Goal: Book appointment/travel/reservation

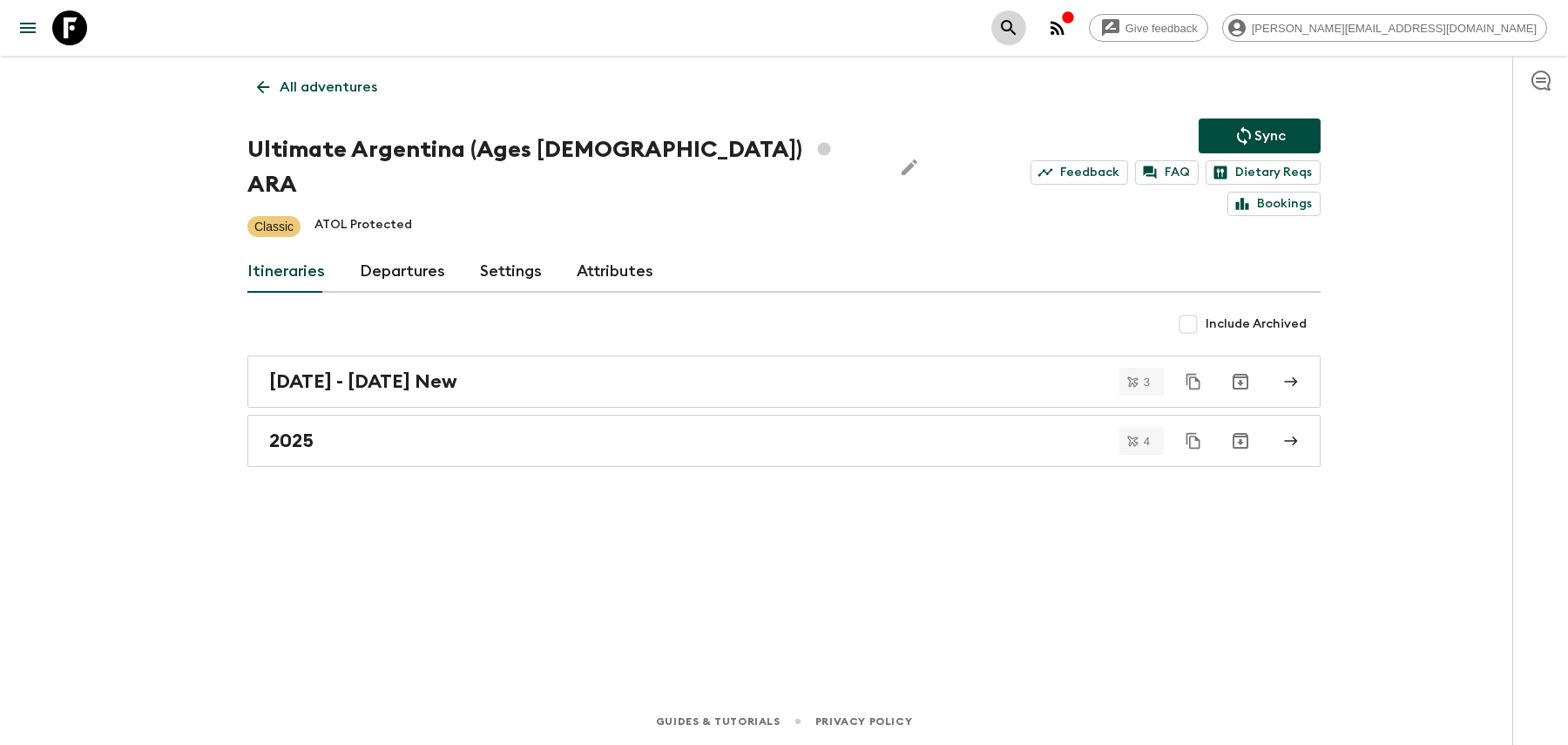
click at [1016, 32] on icon "search adventures" at bounding box center [1008, 27] width 15 height 15
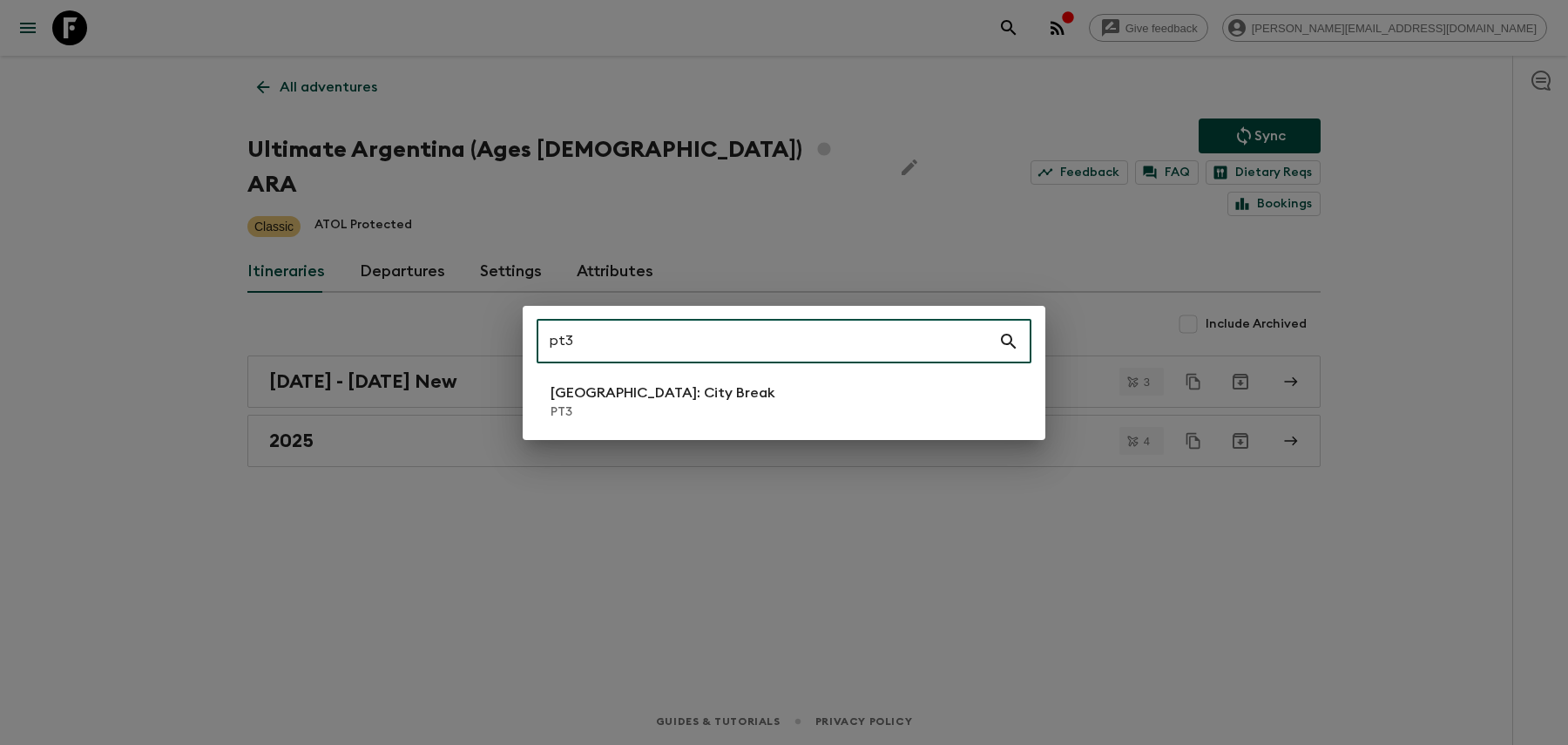
type input "pt3"
click at [606, 413] on p "PT3" at bounding box center [663, 412] width 225 height 18
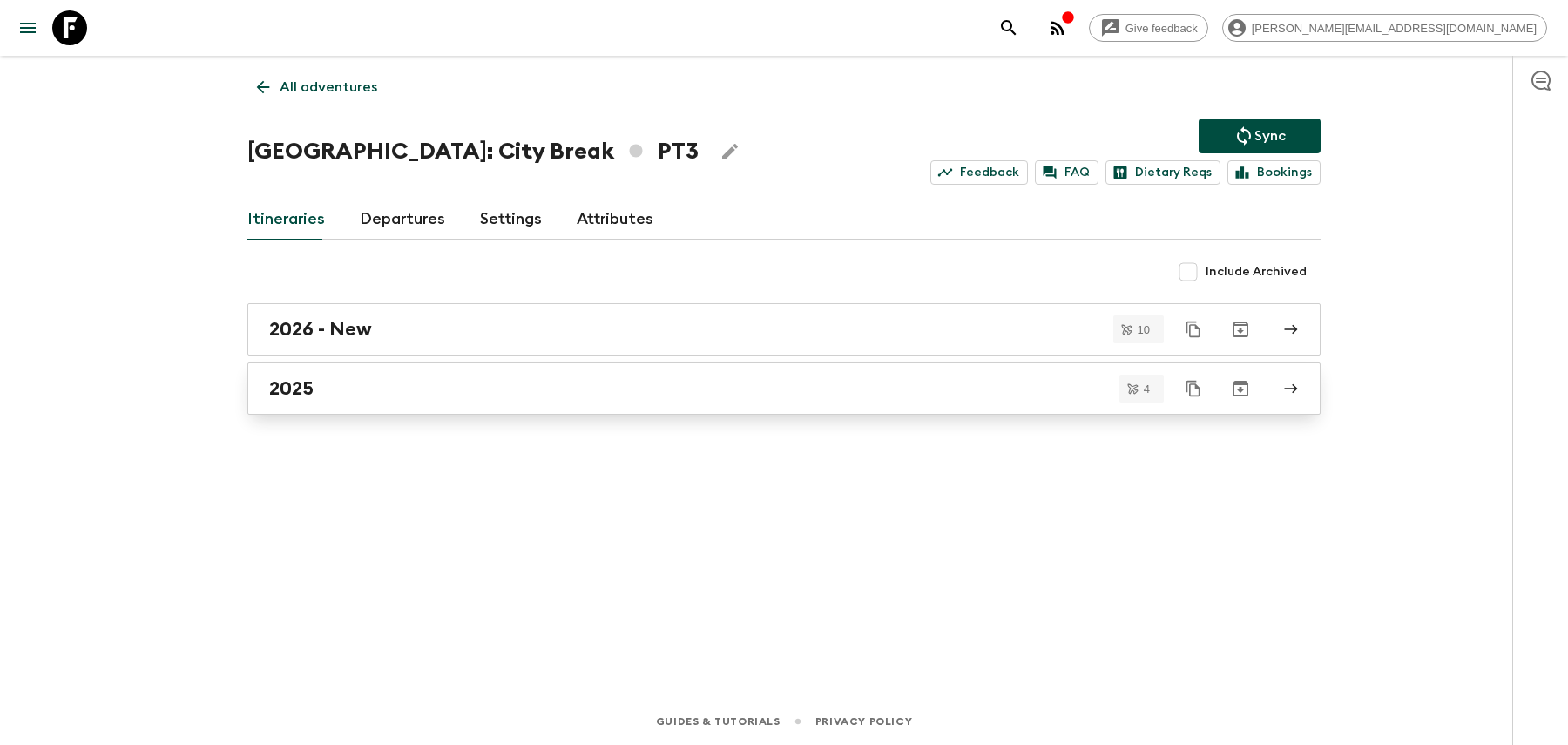
click at [538, 396] on div "2025" at bounding box center [767, 389] width 996 height 23
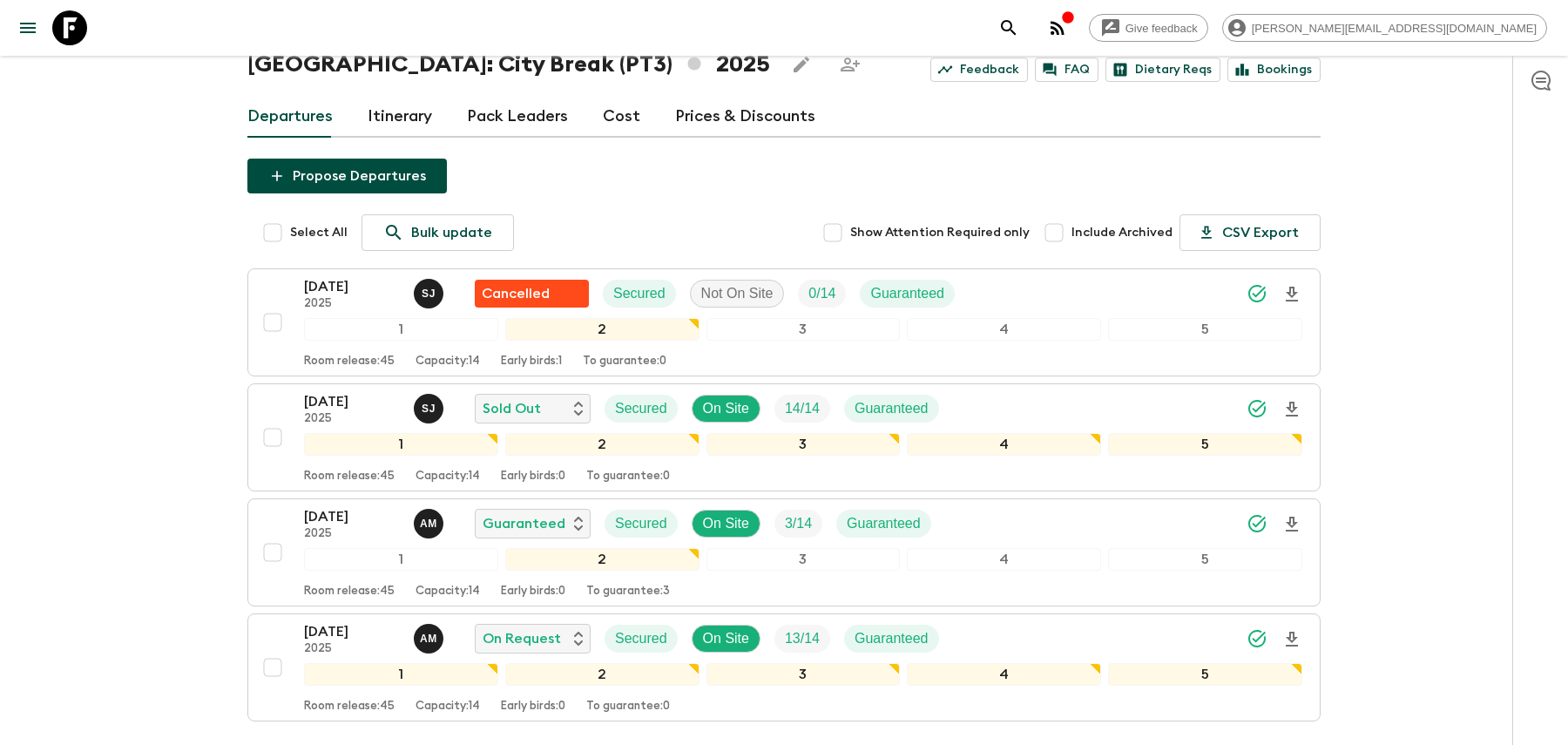
scroll to position [200, 0]
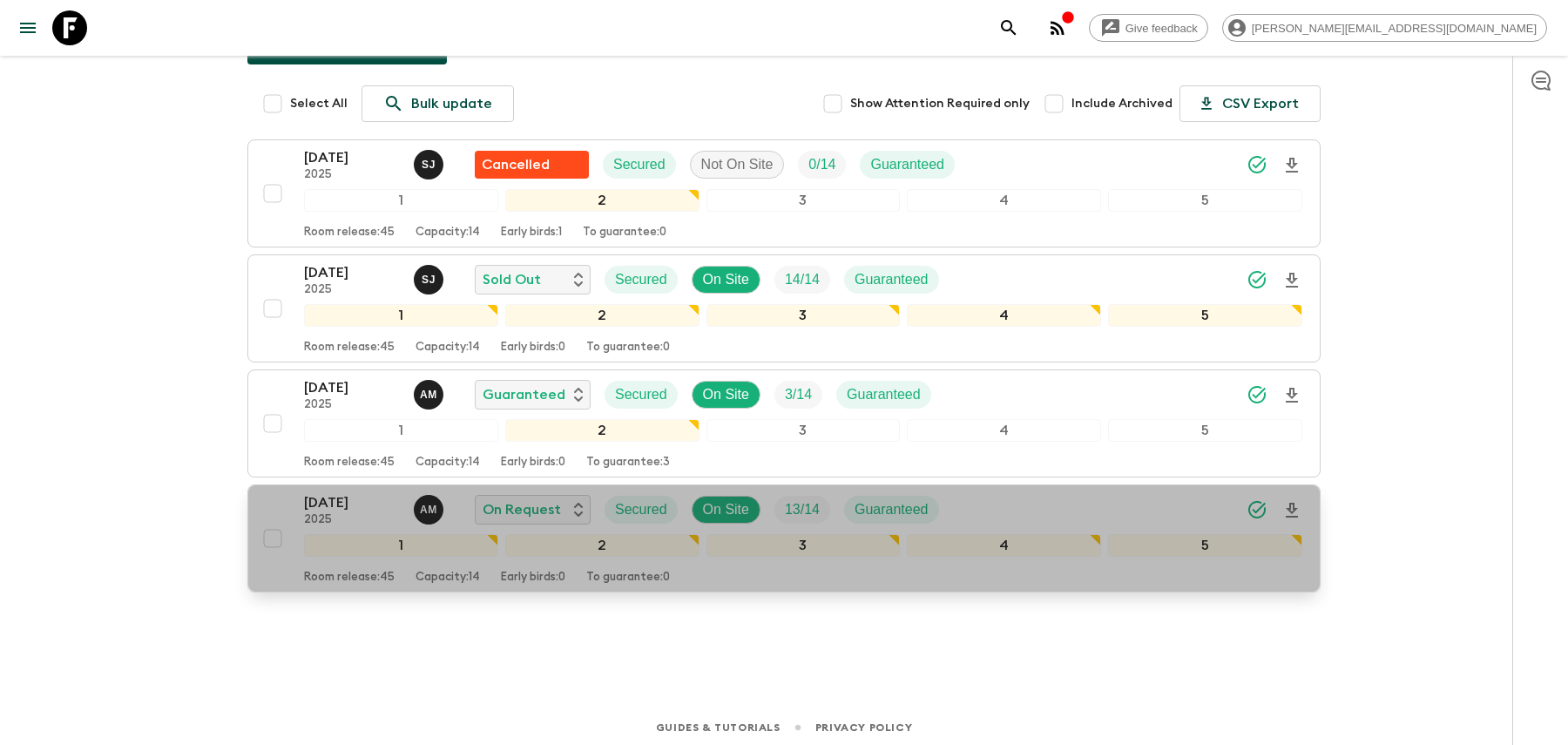
click at [1062, 504] on div "[DATE] 2025 A M On Request Secured On Site 13 / 14 Guaranteed" at bounding box center [802, 509] width 998 height 35
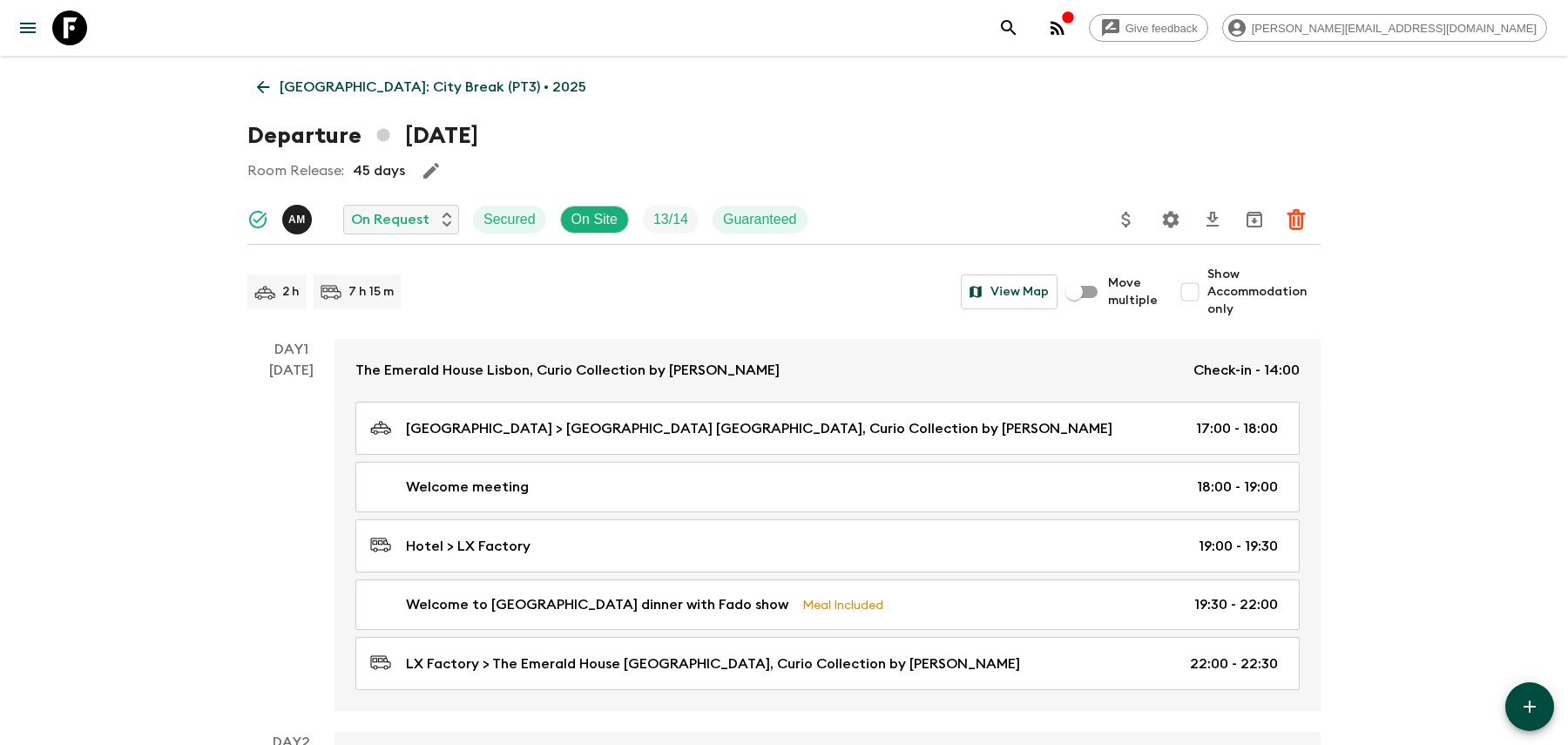
scroll to position [9, 0]
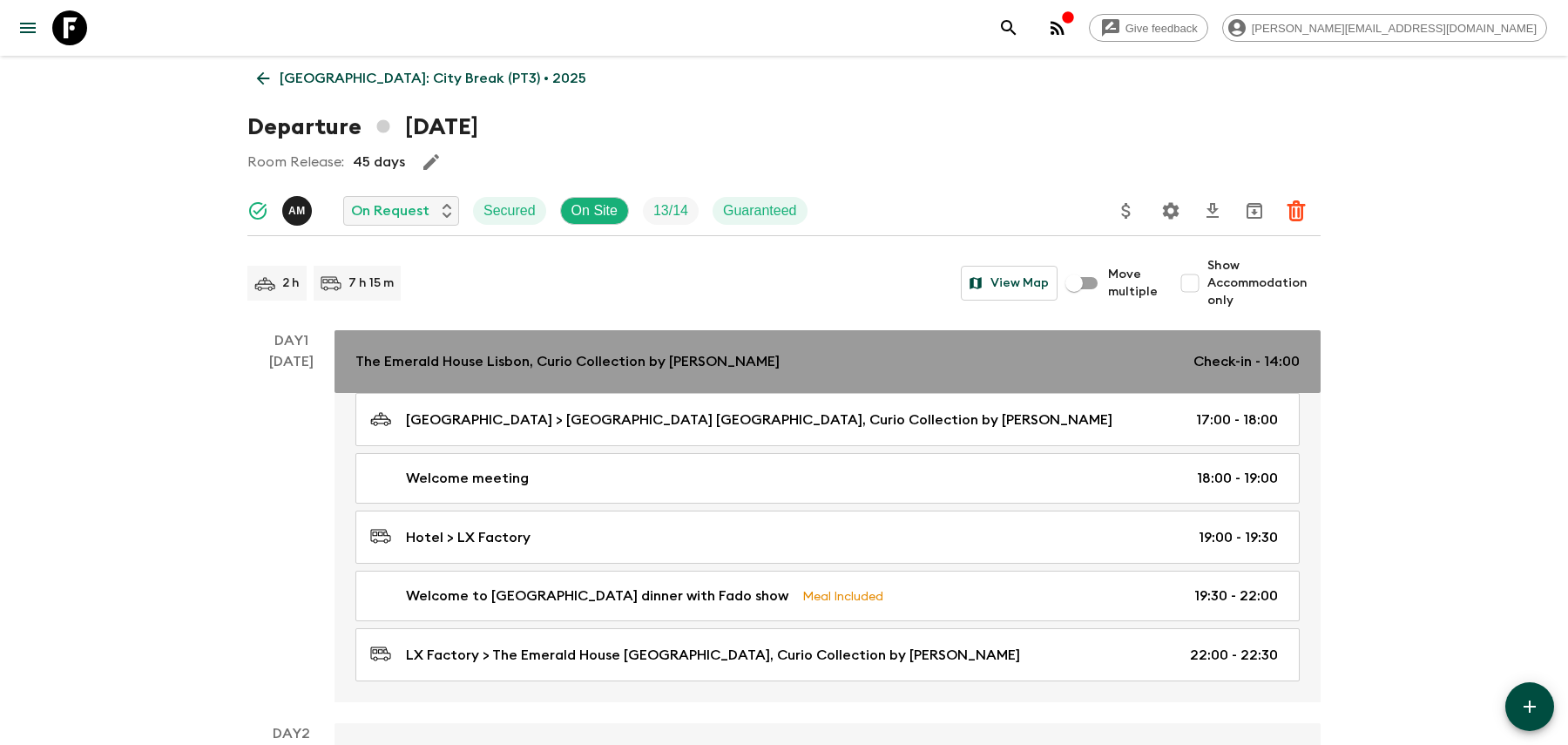
click at [1049, 381] on link "The Emerald House [GEOGRAPHIC_DATA], Curio Collection by Hilton Check-in - 14:00" at bounding box center [828, 361] width 986 height 63
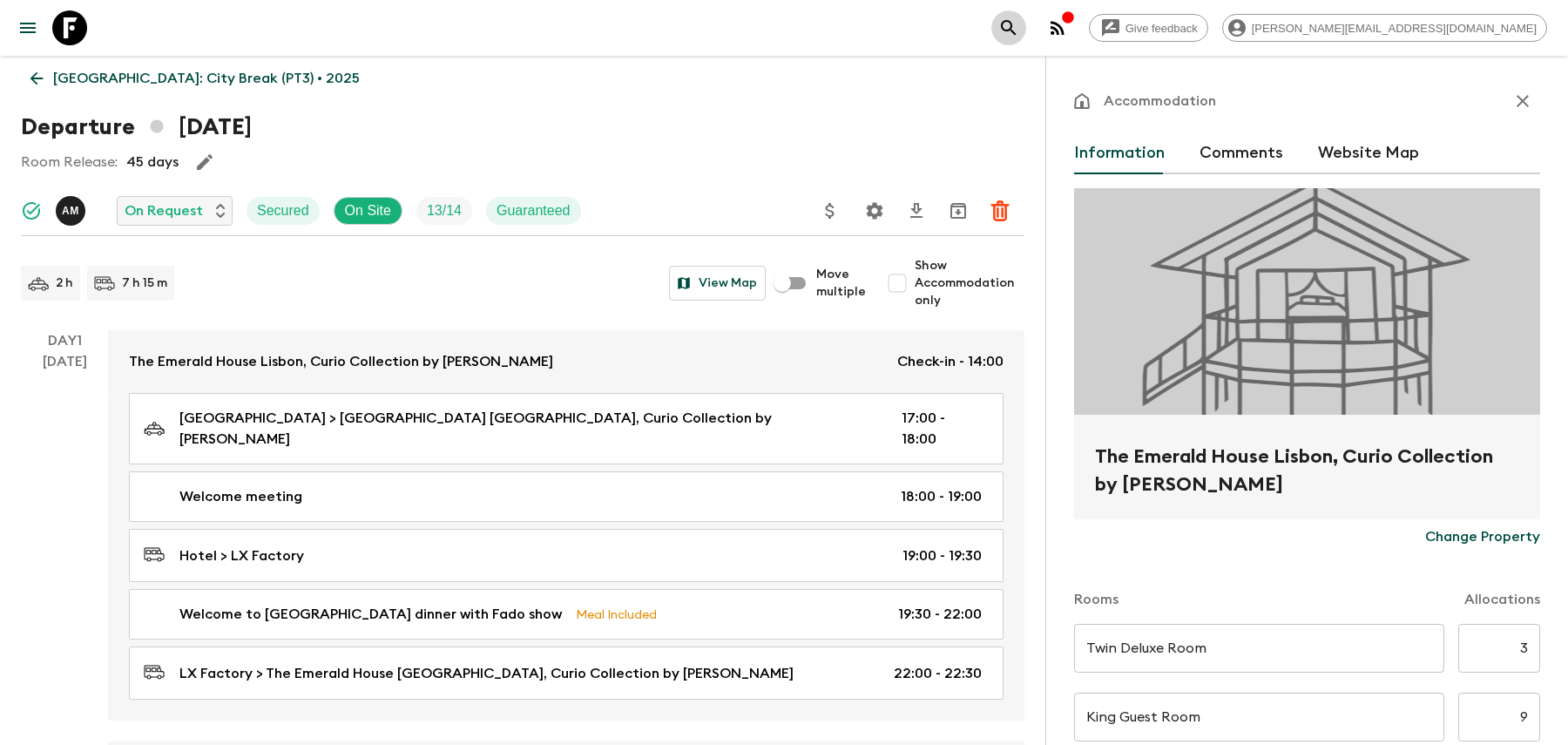
click at [1019, 20] on icon "search adventures" at bounding box center [1008, 28] width 21 height 21
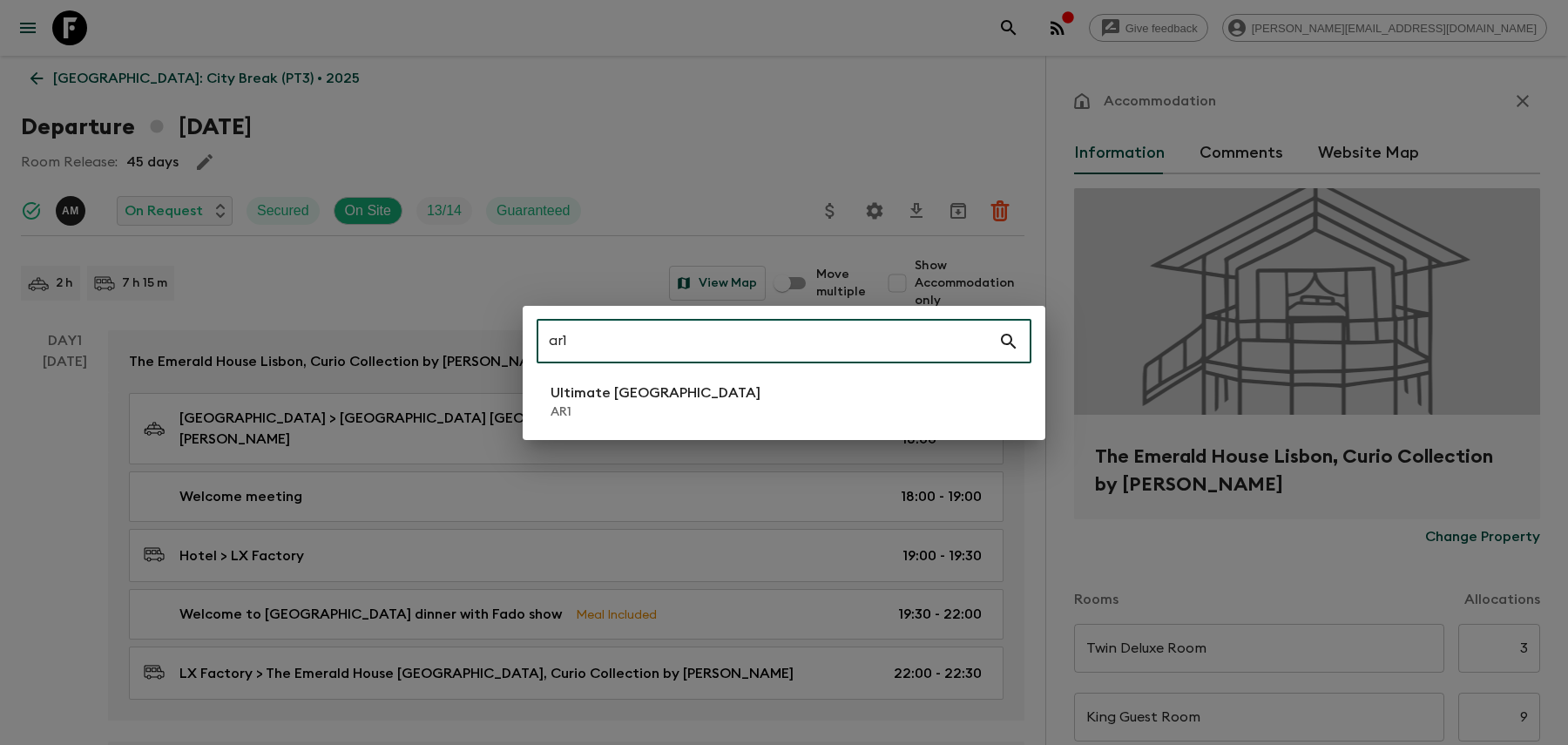
type input "ar1"
click at [778, 389] on li "Ultimate Argentina AR1" at bounding box center [784, 401] width 495 height 49
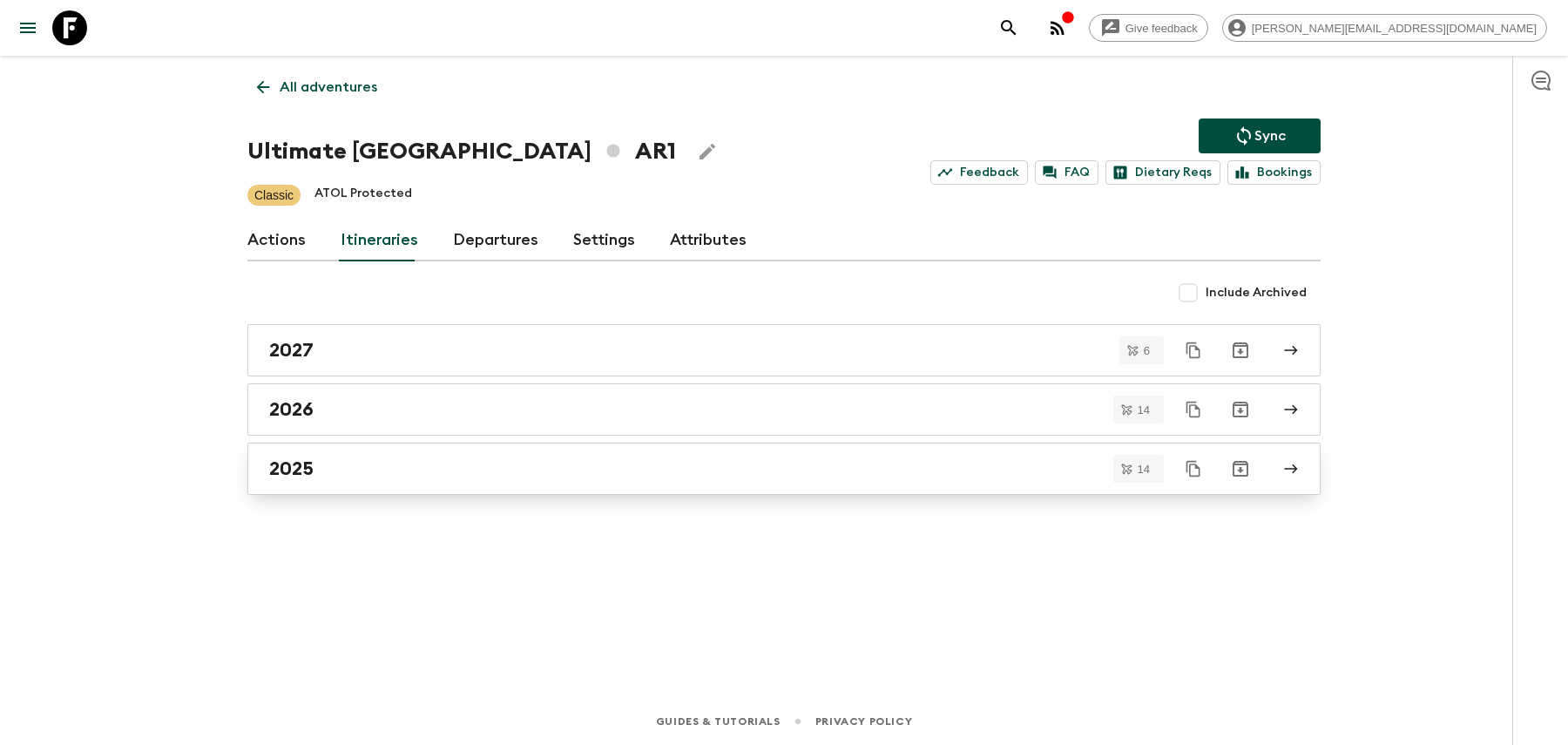
click at [488, 448] on link "2025" at bounding box center [784, 469] width 1073 height 52
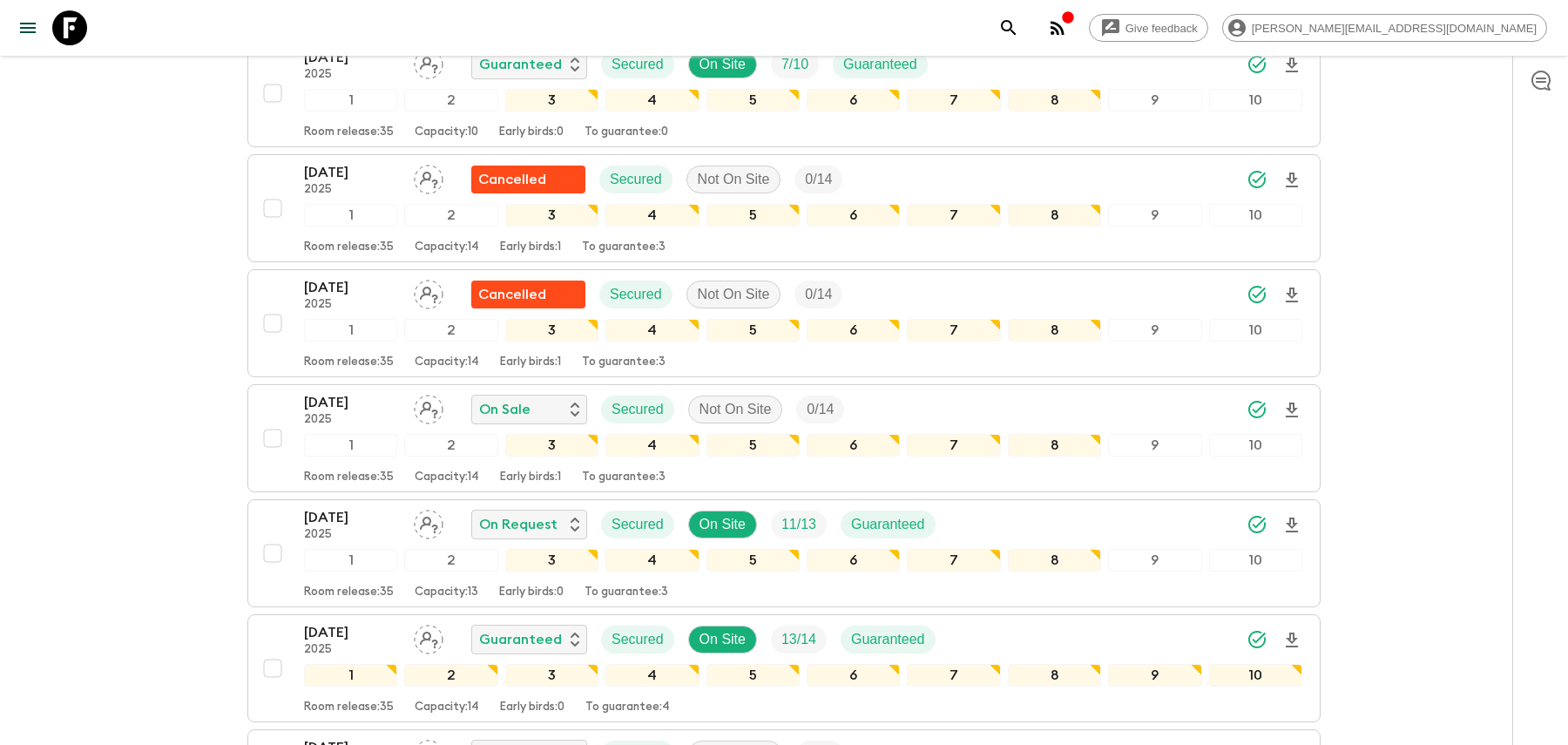
scroll to position [561, 0]
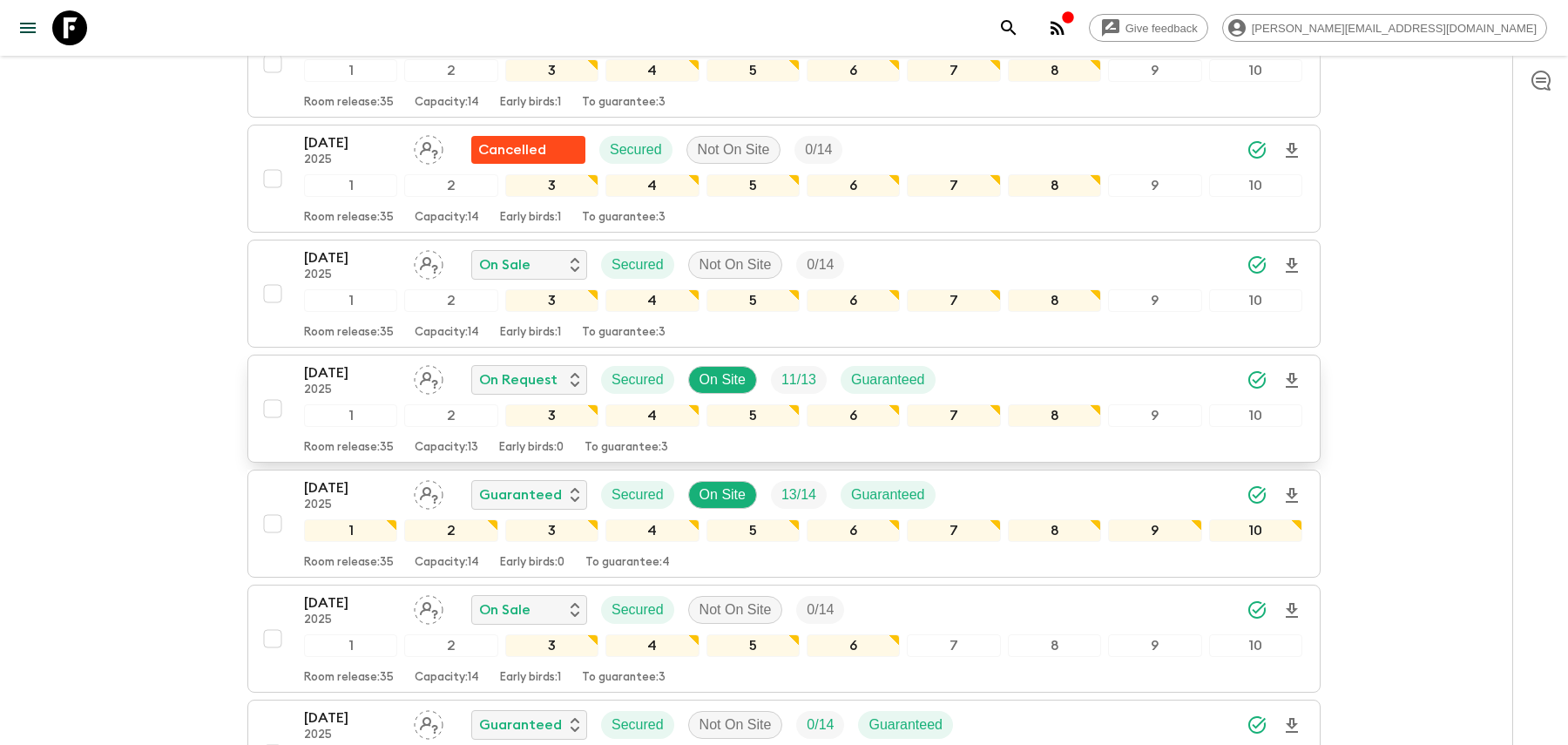
click at [1013, 372] on div "[DATE] 2025 On Request Secured On Site 11 / 13 Guaranteed" at bounding box center [802, 379] width 998 height 35
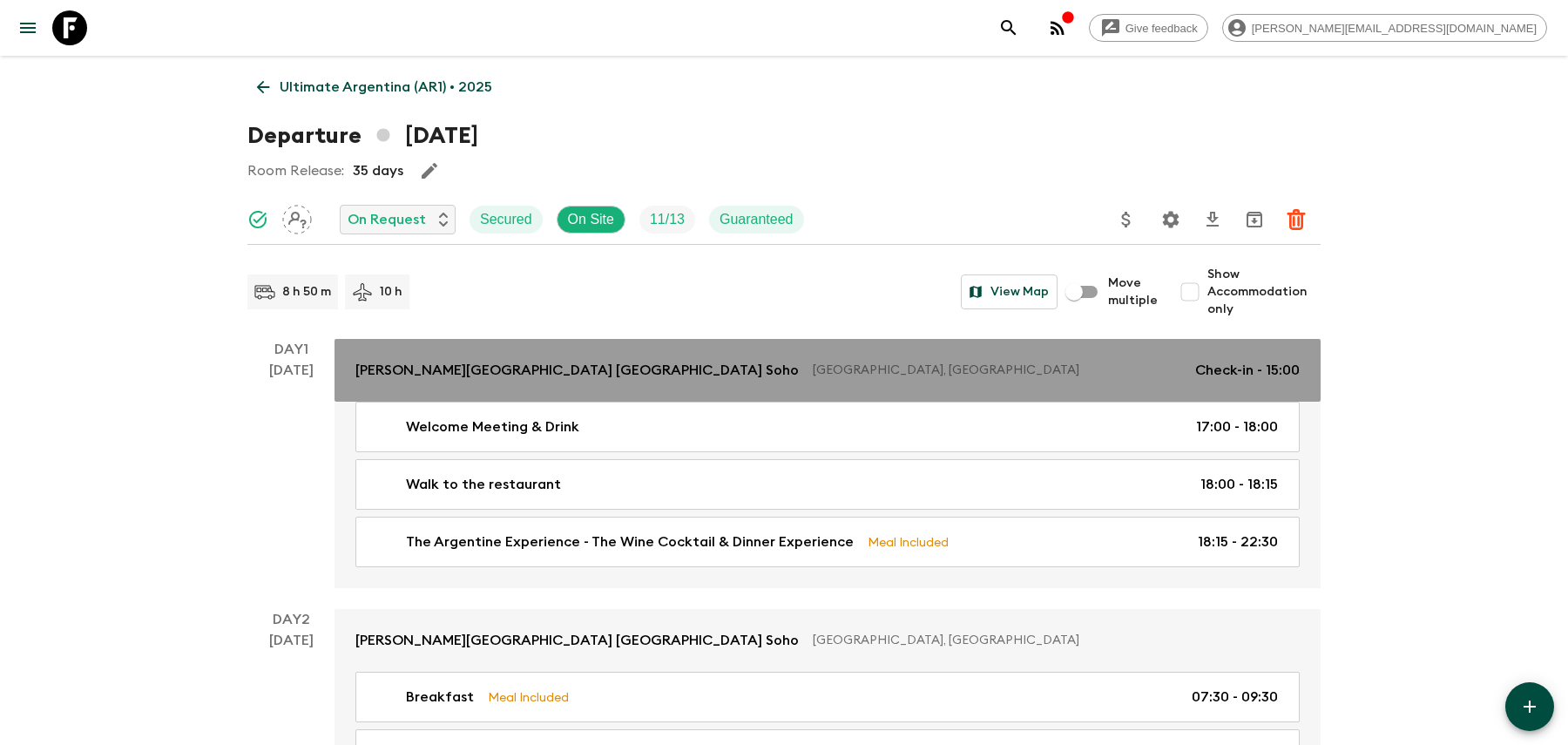
click at [1087, 362] on p "[GEOGRAPHIC_DATA], [GEOGRAPHIC_DATA]" at bounding box center [997, 370] width 368 height 18
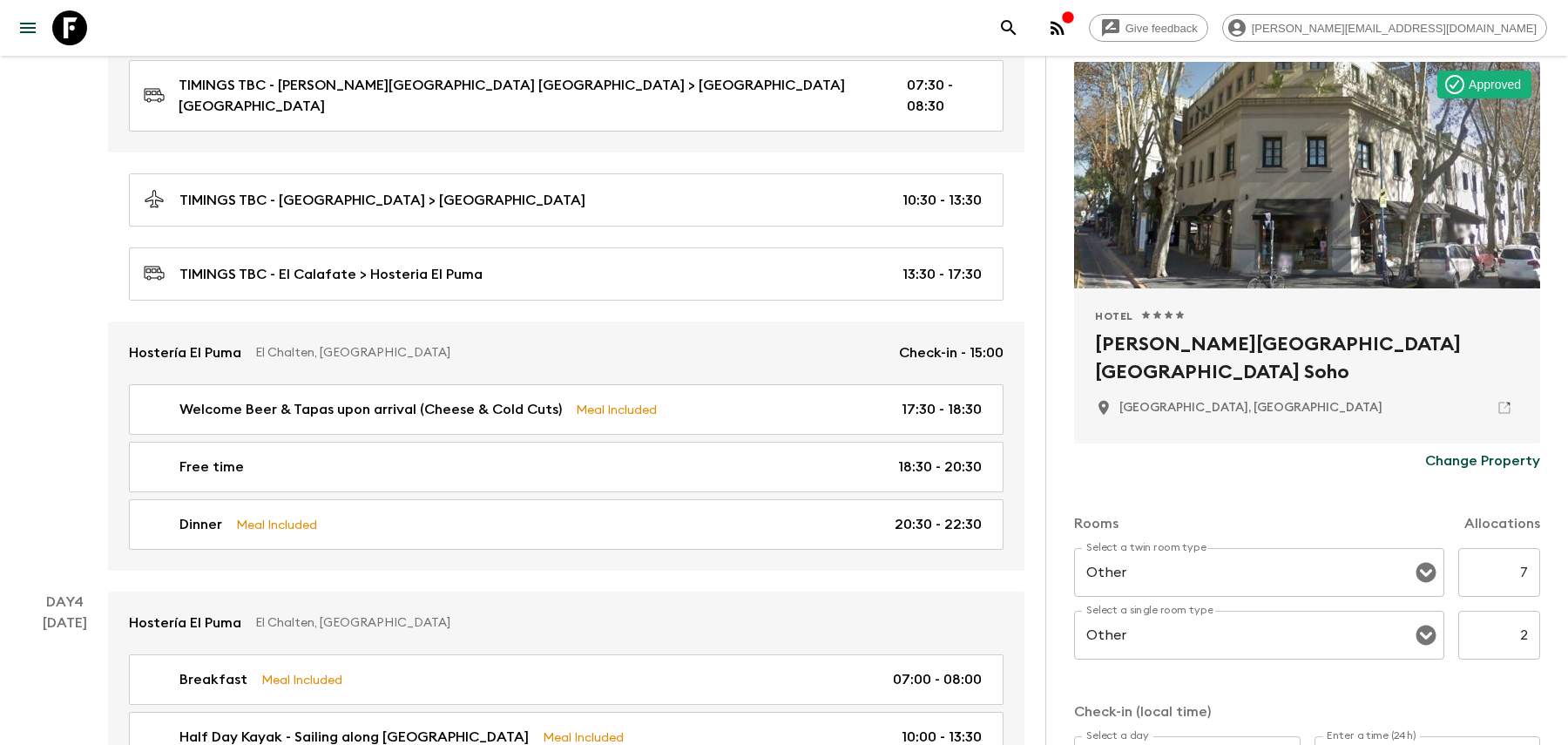
scroll to position [1703, 0]
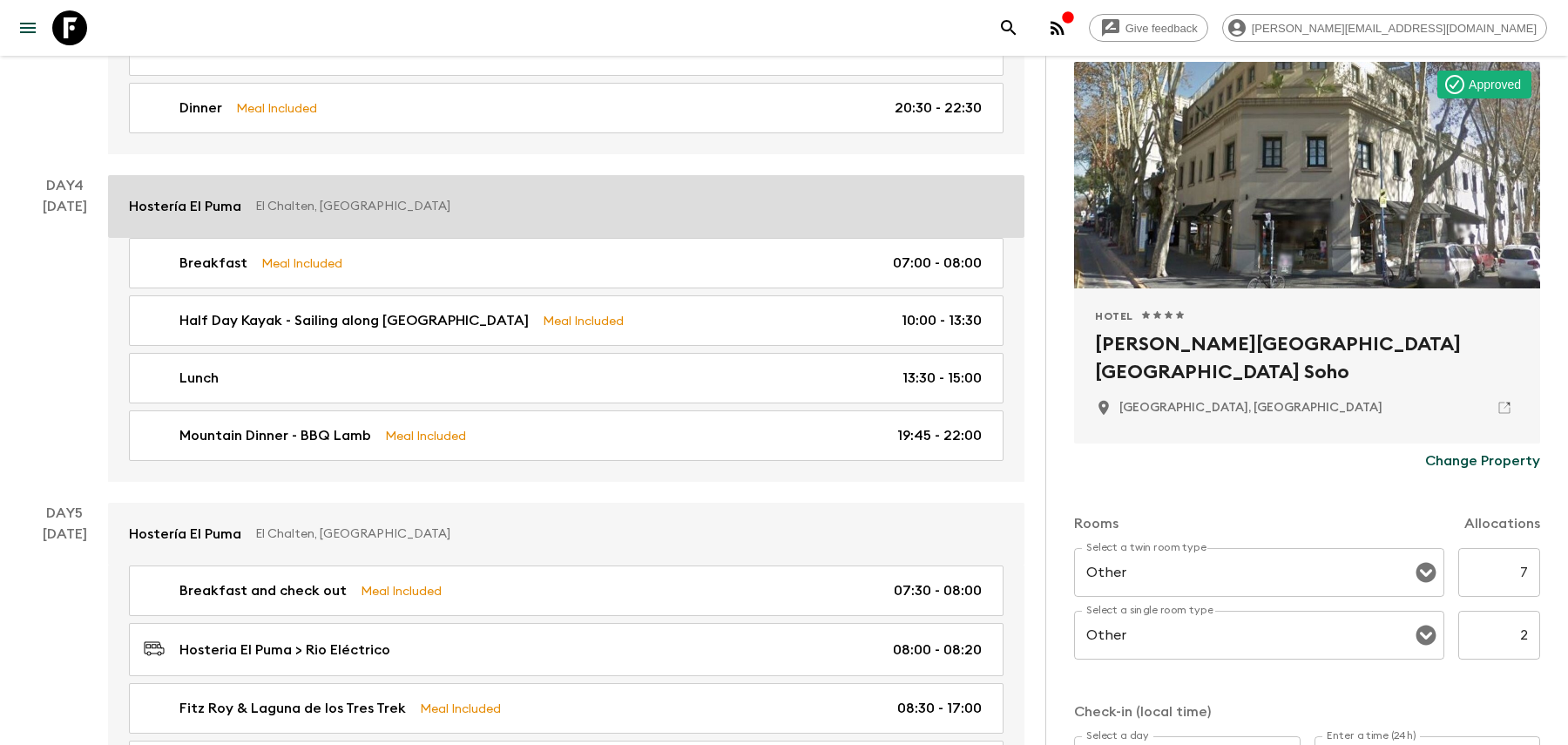
click at [757, 198] on p "El Chalten, [GEOGRAPHIC_DATA]" at bounding box center [622, 206] width 734 height 18
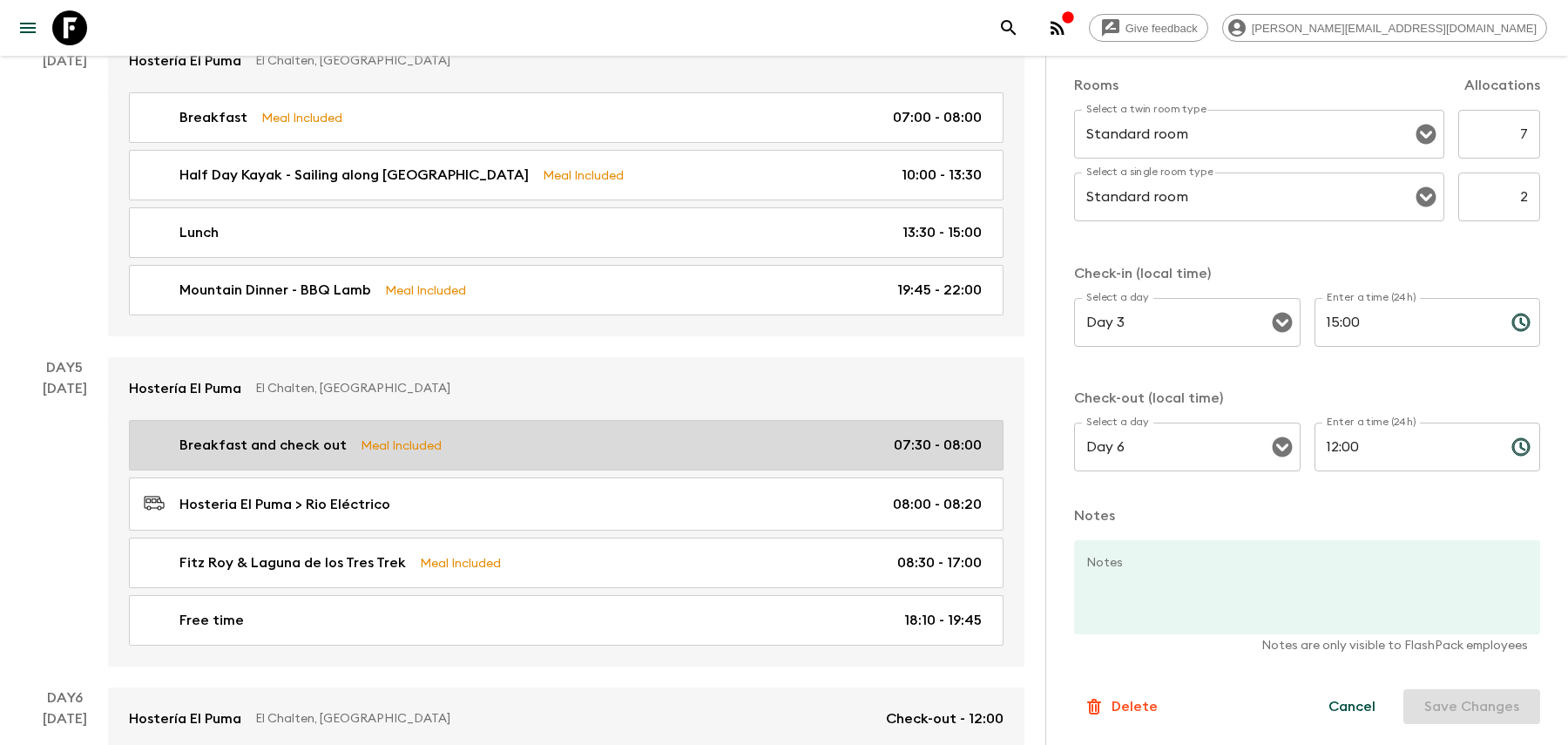
scroll to position [2068, 0]
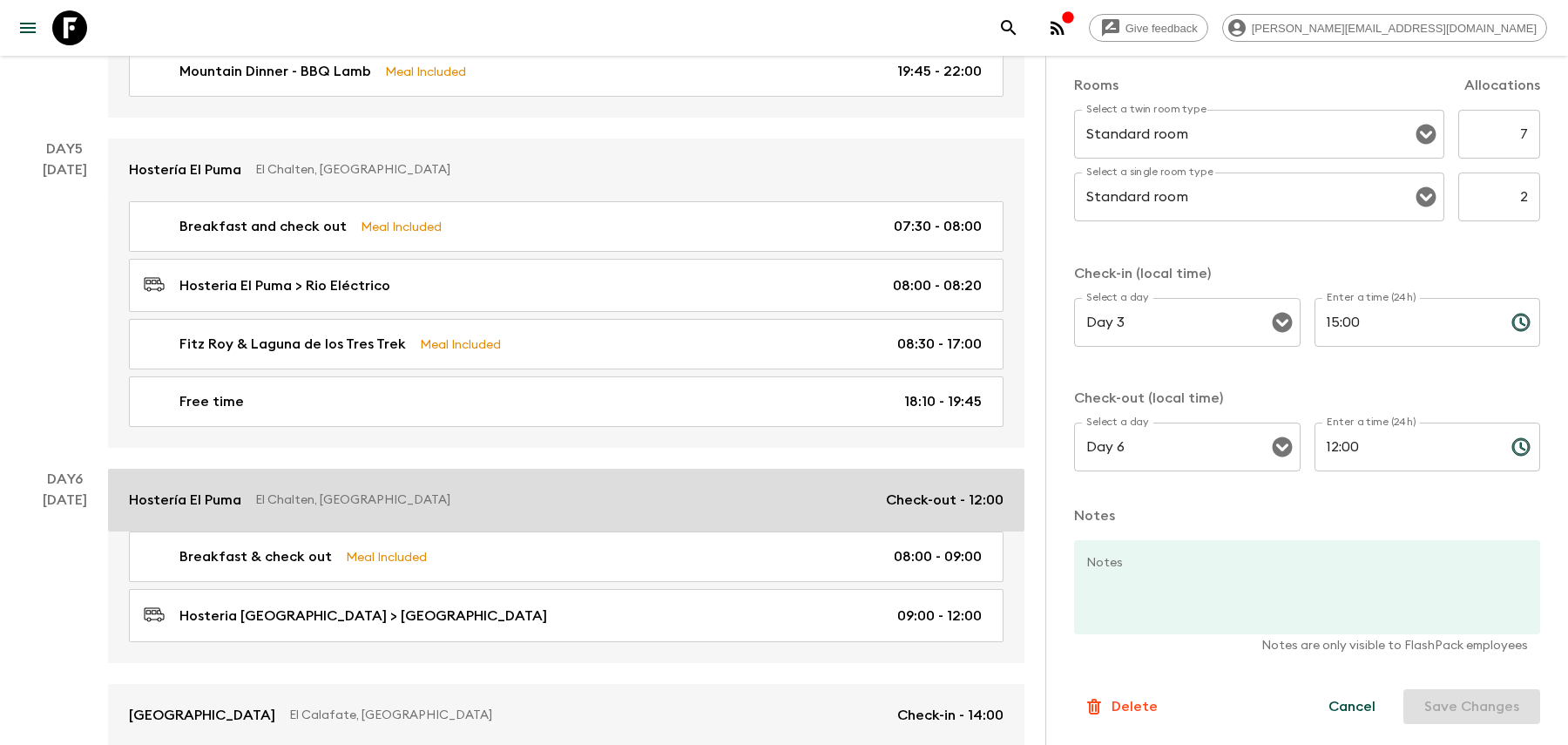
click at [671, 492] on p "El Chalten, [GEOGRAPHIC_DATA]" at bounding box center [563, 501] width 617 height 18
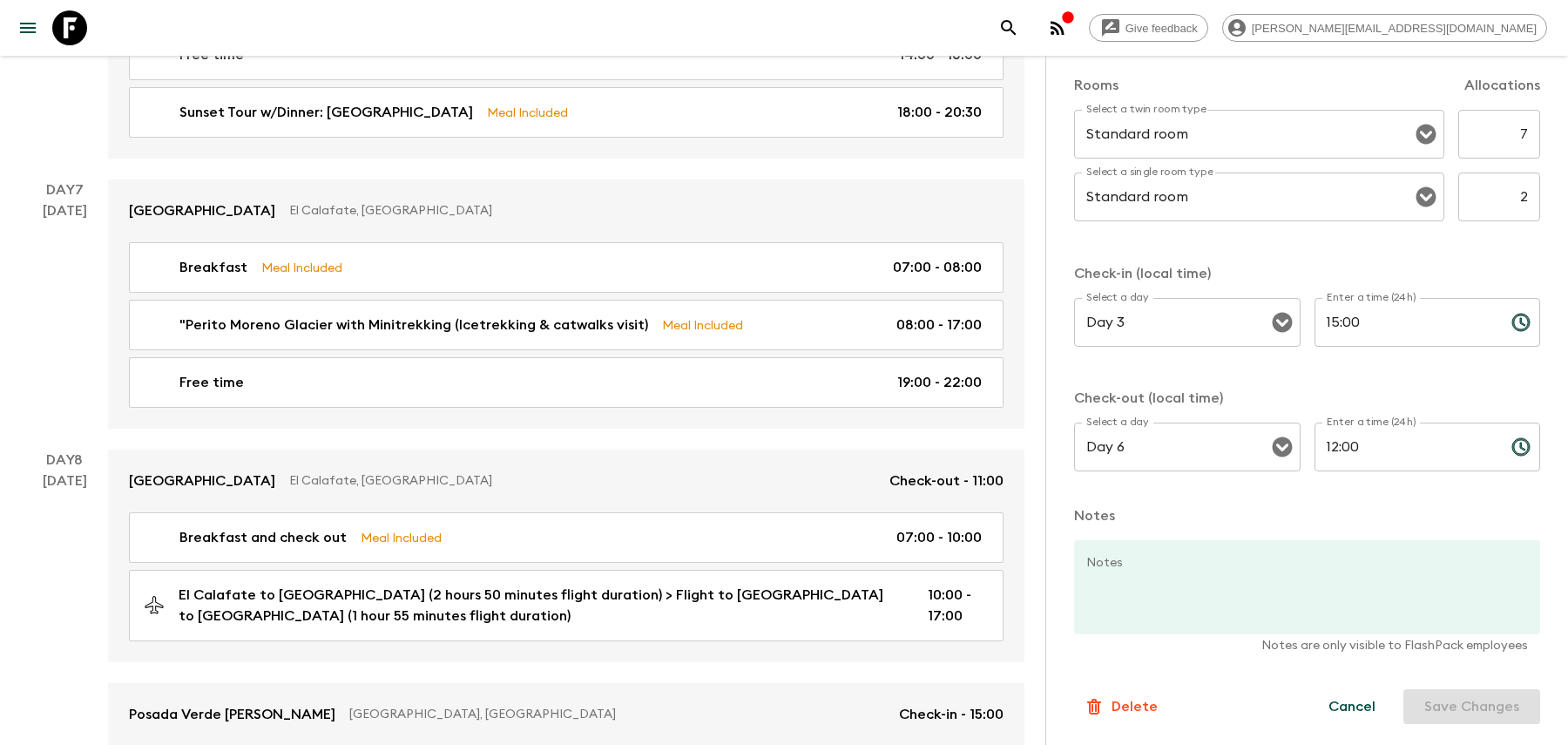
scroll to position [3152, 0]
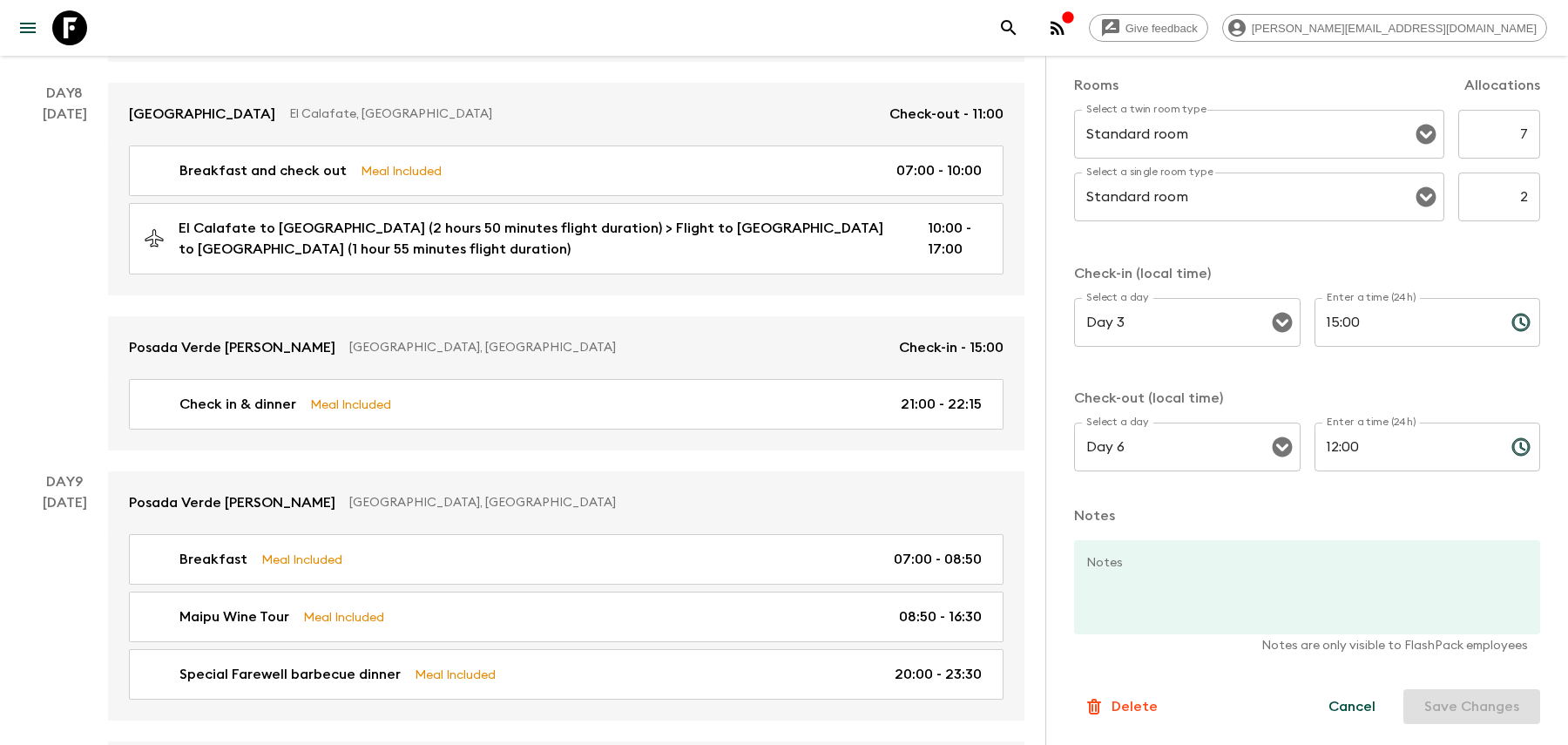
click at [671, 494] on p "[GEOGRAPHIC_DATA], [GEOGRAPHIC_DATA]" at bounding box center [668, 503] width 640 height 18
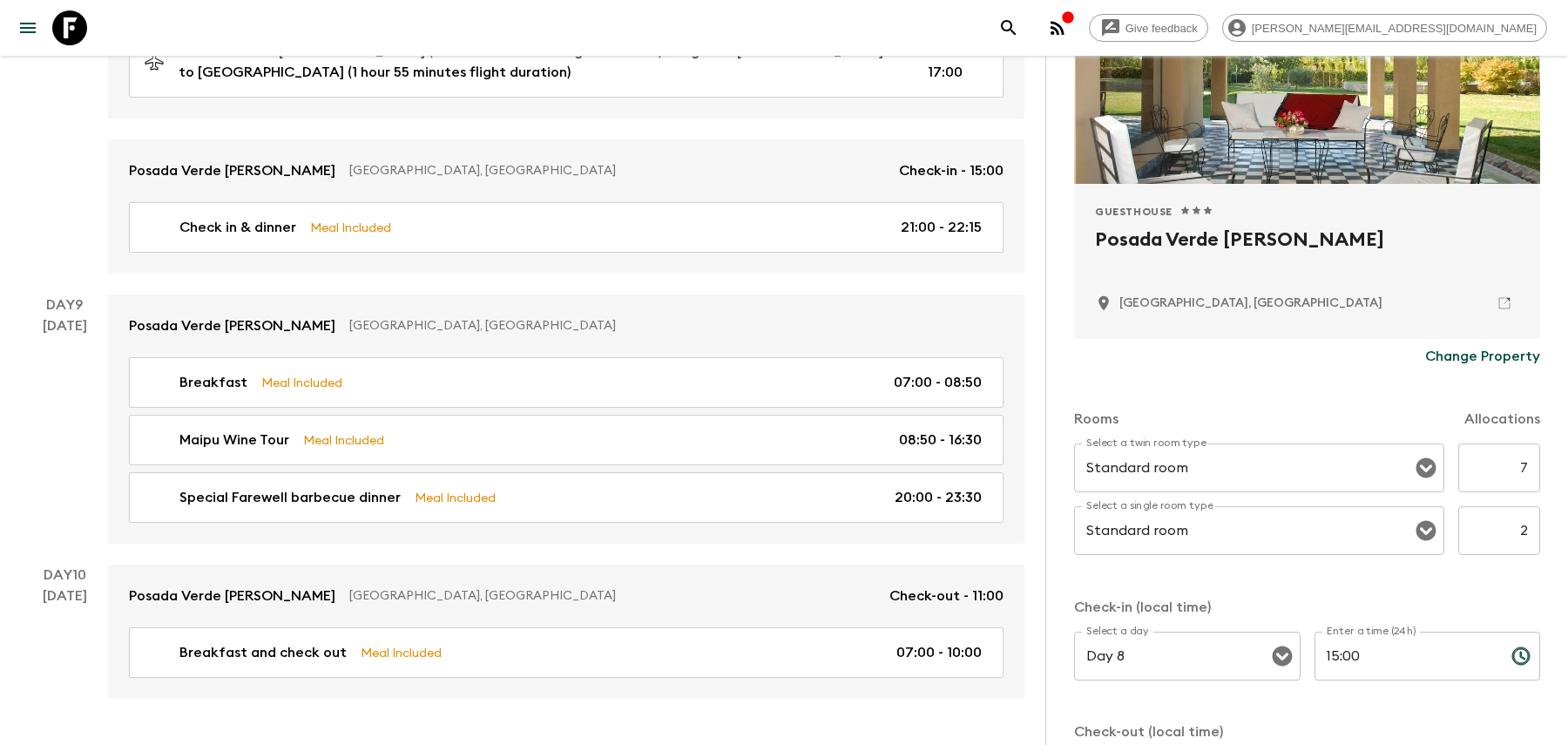
scroll to position [420, 0]
